Goal: Use online tool/utility

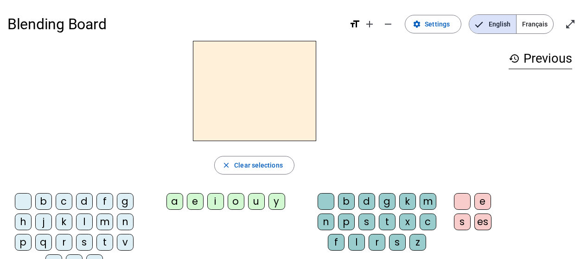
scroll to position [46, 0]
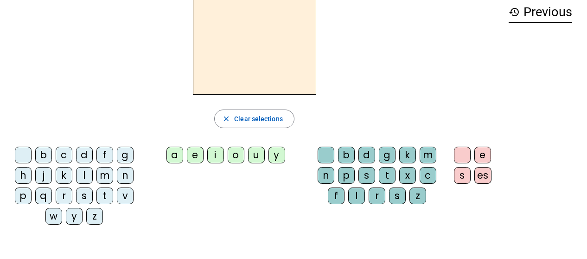
click at [85, 152] on div "d" at bounding box center [84, 154] width 17 height 17
click at [258, 153] on div "u" at bounding box center [256, 154] width 17 height 17
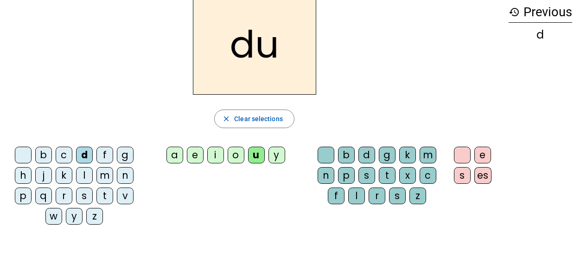
click at [107, 193] on div "t" at bounding box center [104, 195] width 17 height 17
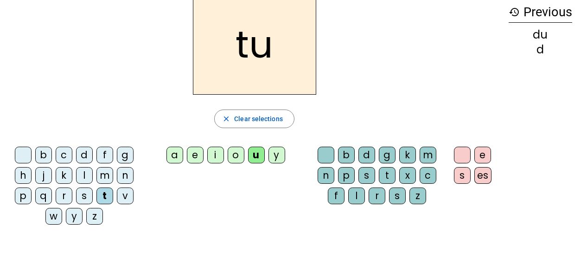
click at [177, 159] on div "a" at bounding box center [174, 154] width 17 height 17
click at [197, 154] on div "e" at bounding box center [195, 154] width 17 height 17
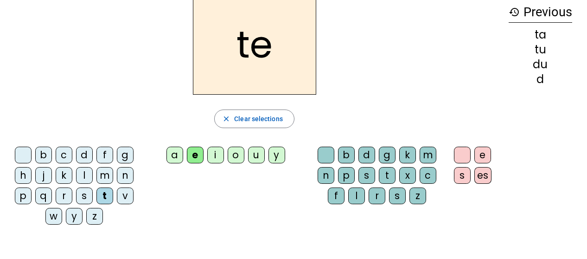
click at [89, 154] on div "d" at bounding box center [84, 154] width 17 height 17
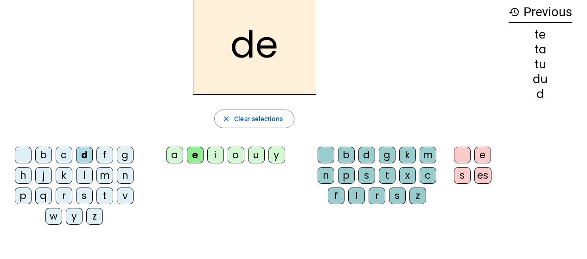
click at [46, 174] on div "j" at bounding box center [43, 175] width 17 height 17
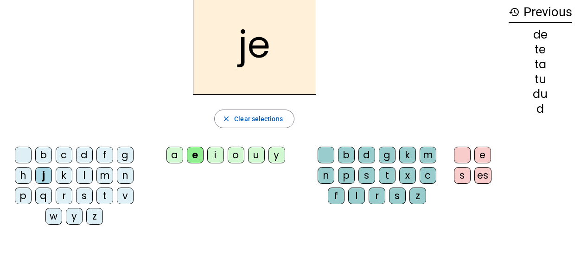
click at [109, 175] on div "m" at bounding box center [104, 175] width 17 height 17
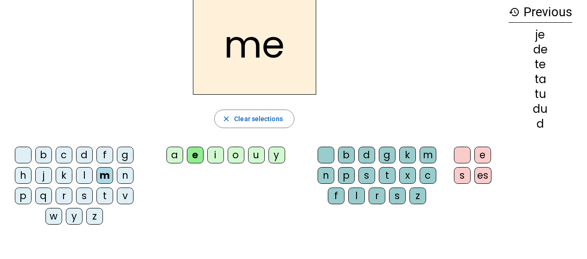
click at [172, 157] on div "a" at bounding box center [174, 154] width 17 height 17
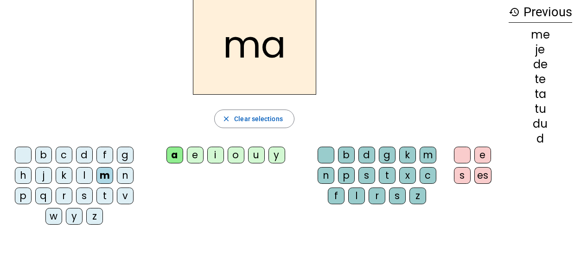
click at [354, 190] on div "l" at bounding box center [356, 195] width 17 height 17
